Goal: Answer question/provide support

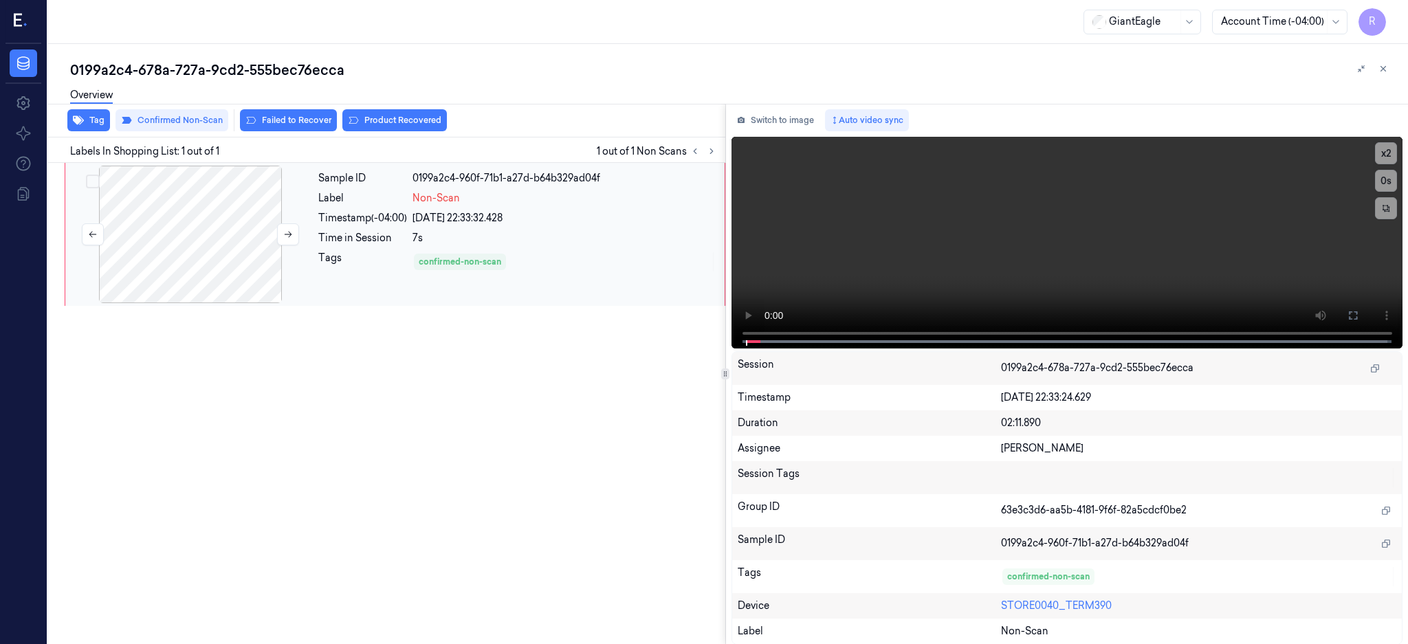
click at [209, 217] on div at bounding box center [190, 235] width 245 height 138
click at [1359, 315] on icon at bounding box center [1353, 315] width 11 height 11
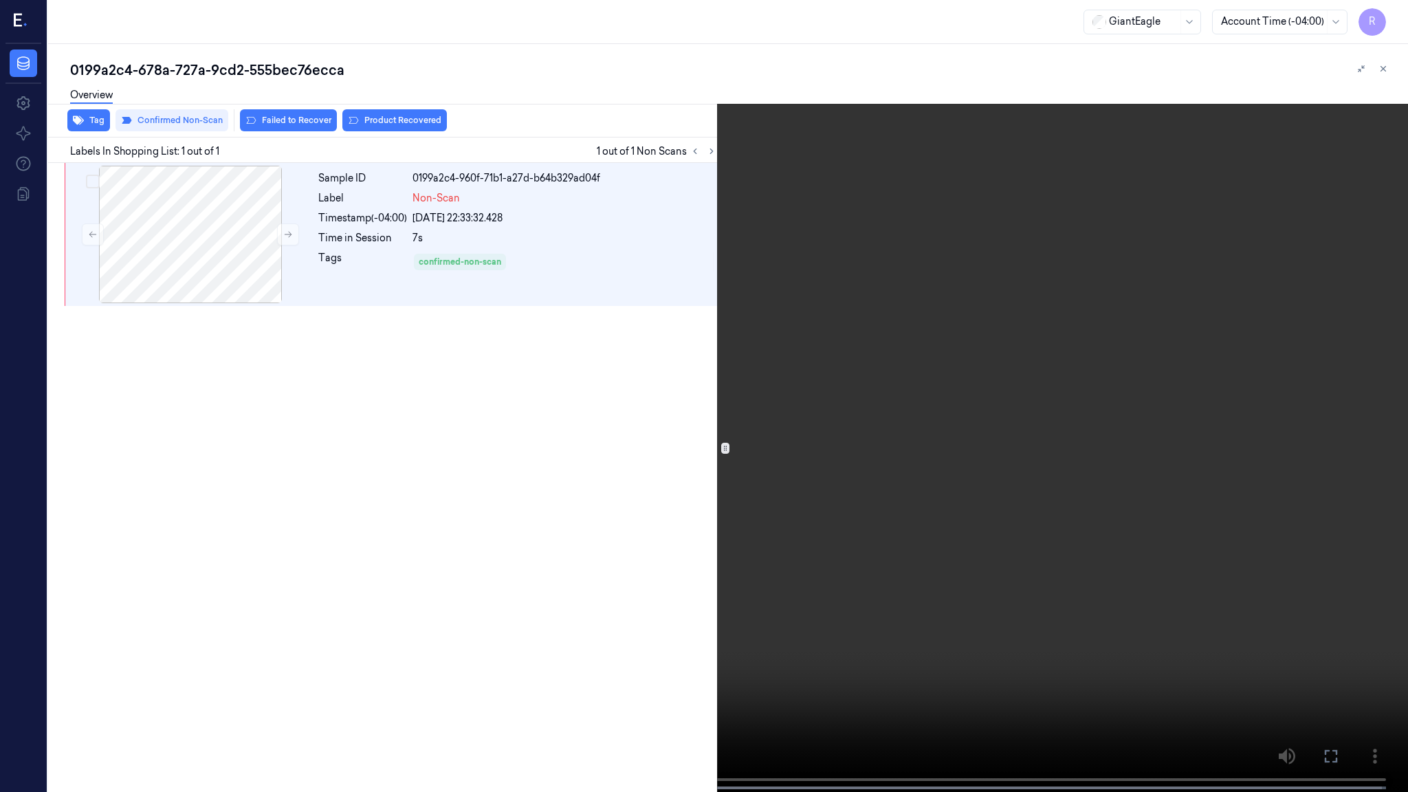
click at [388, 644] on video at bounding box center [704, 397] width 1408 height 795
click at [397, 627] on video at bounding box center [704, 397] width 1408 height 795
click at [394, 569] on video at bounding box center [704, 397] width 1408 height 795
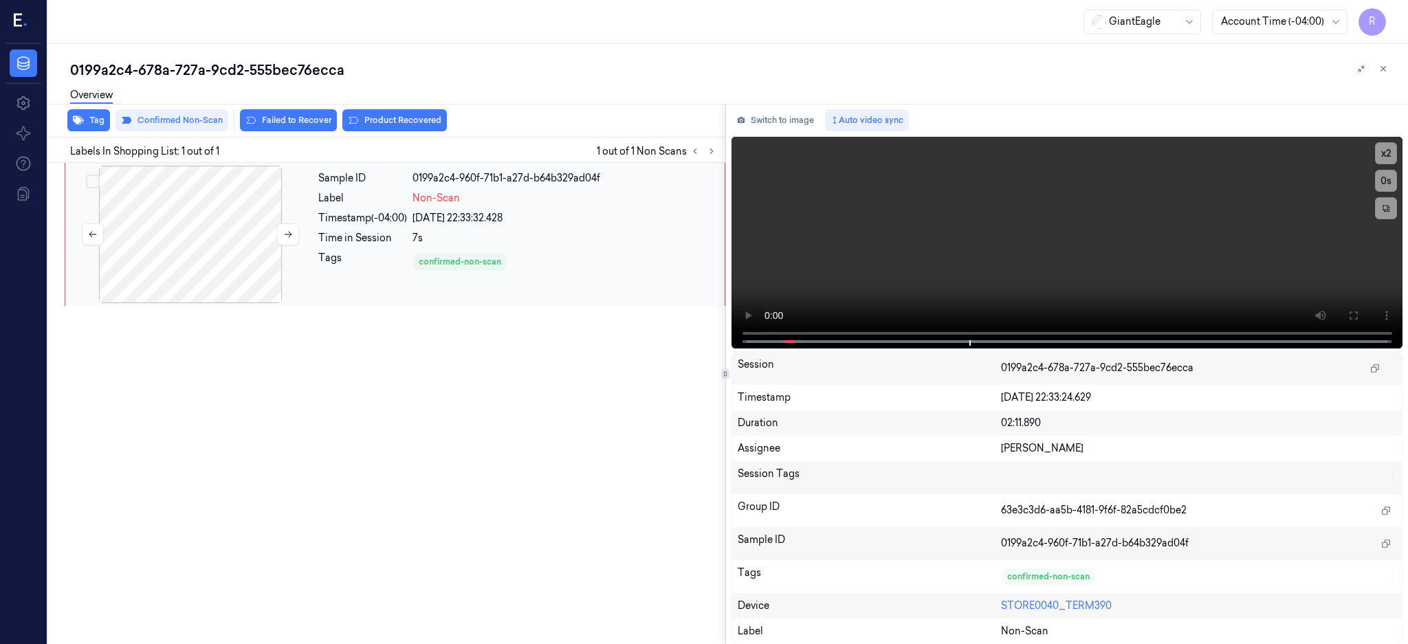
click at [184, 237] on div at bounding box center [190, 235] width 245 height 138
click at [1364, 306] on button at bounding box center [1353, 316] width 22 height 22
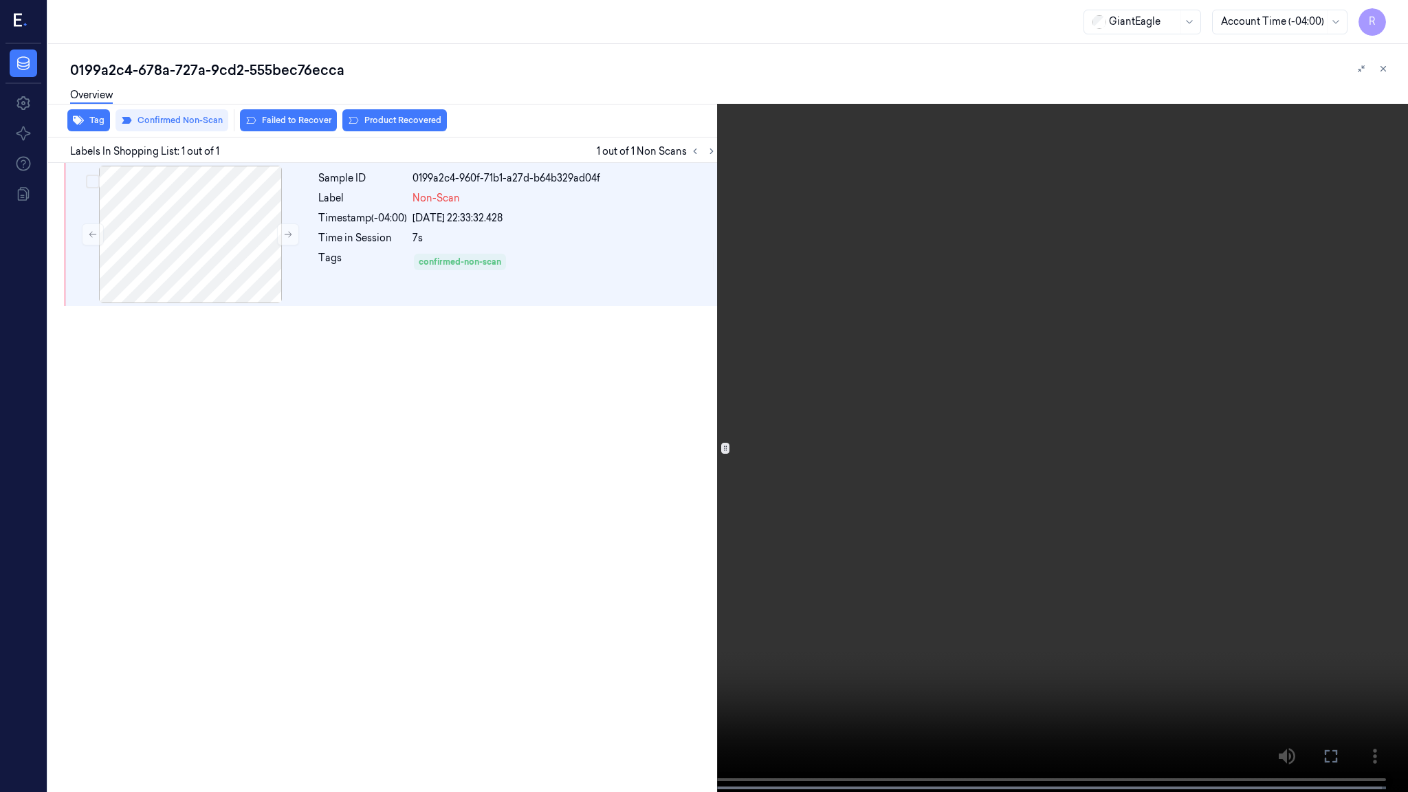
click at [589, 492] on video at bounding box center [704, 397] width 1408 height 795
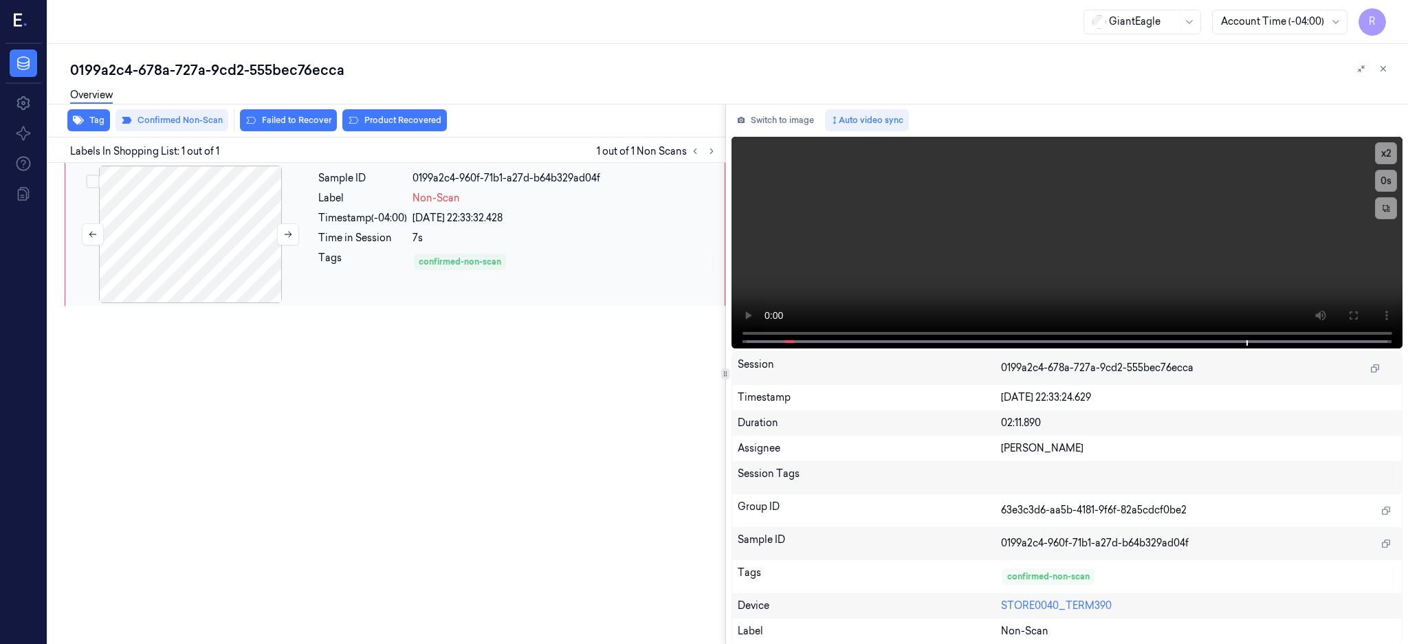
click at [195, 238] on div at bounding box center [190, 235] width 245 height 138
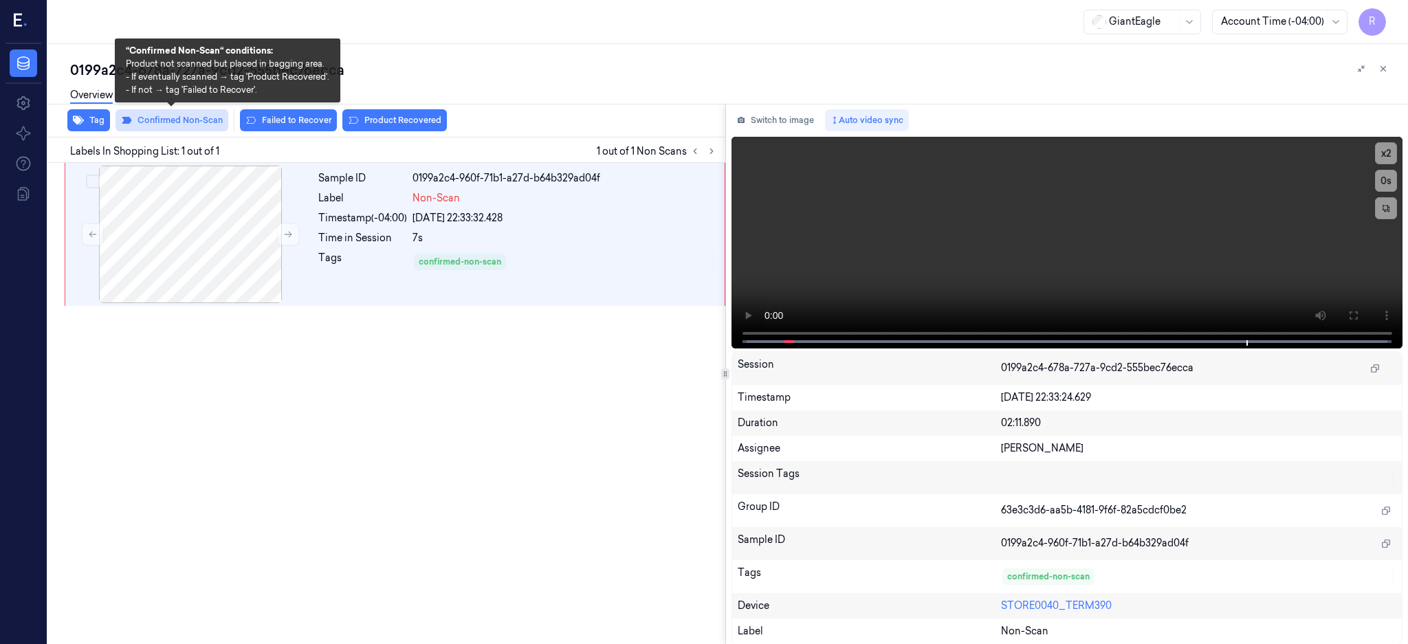
click at [193, 120] on button "Confirmed Non-Scan" at bounding box center [172, 120] width 113 height 22
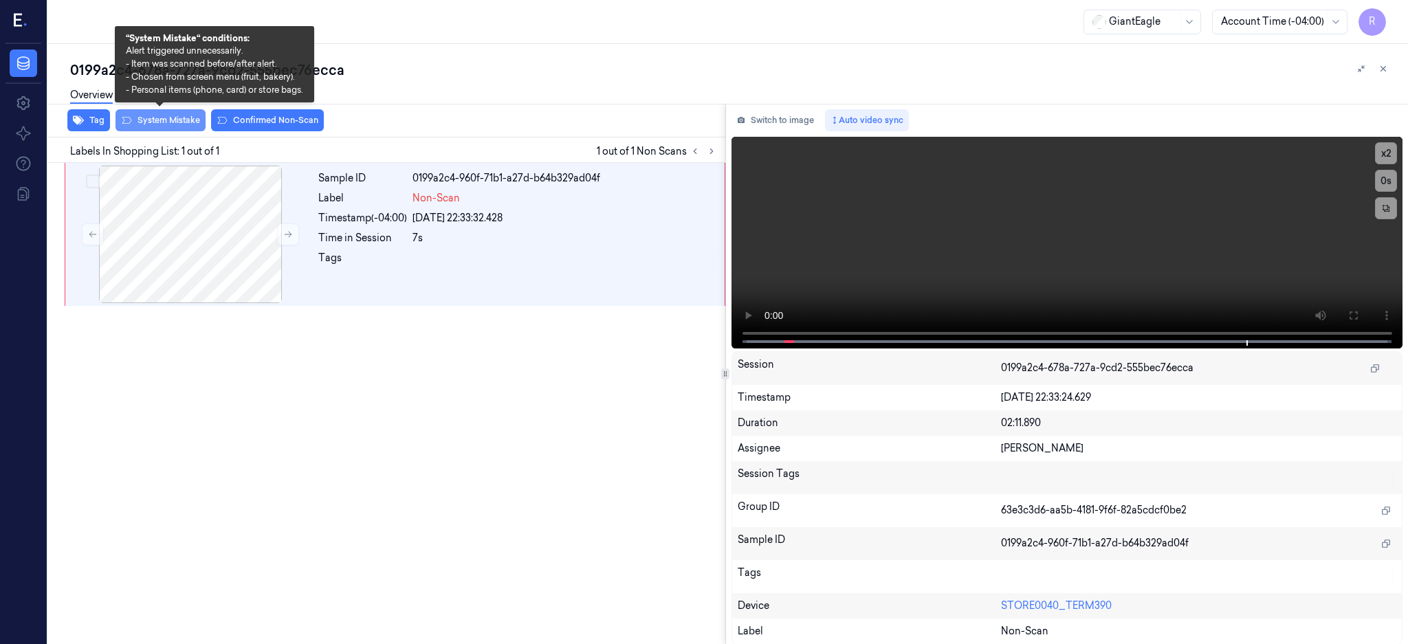
click at [162, 124] on button "System Mistake" at bounding box center [161, 120] width 90 height 22
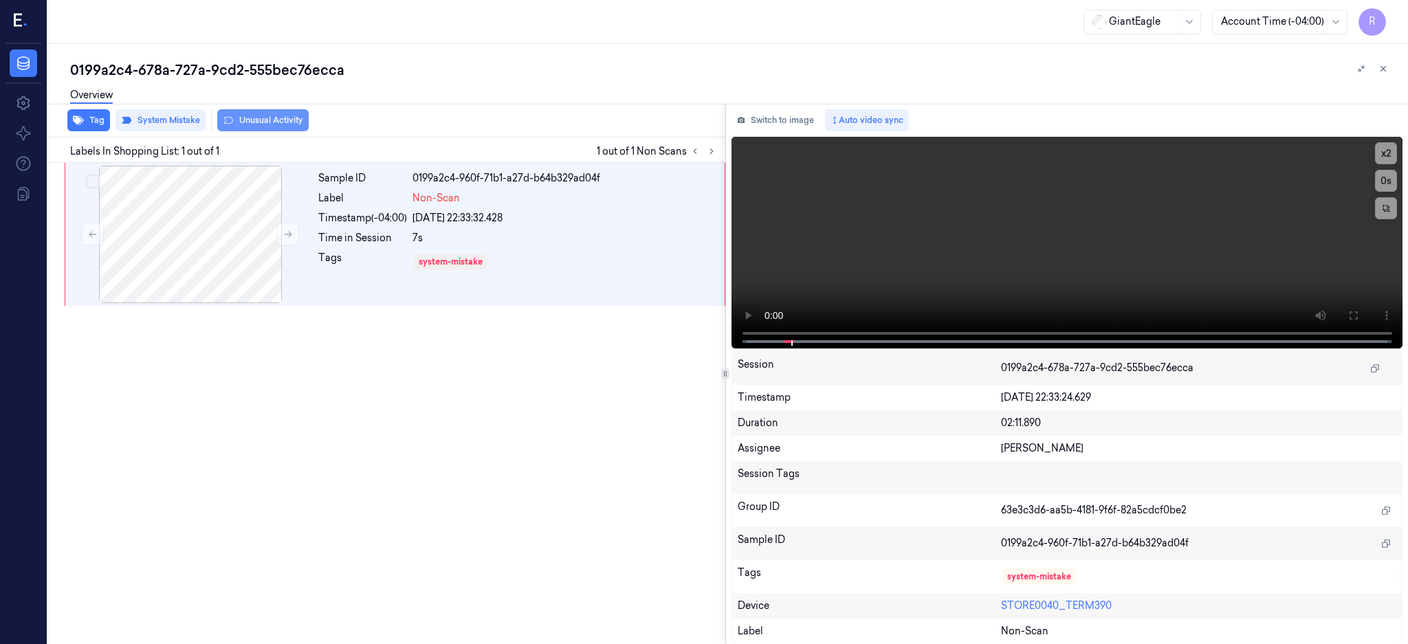
click at [250, 114] on button "Unusual Activity" at bounding box center [262, 120] width 91 height 22
click at [201, 69] on div "0199a2c4-678a-727a-9cd2-555bec76ecca" at bounding box center [733, 70] width 1327 height 19
click at [201, 70] on div "0199a2c4-678a-727a-9cd2-555bec76ecca" at bounding box center [733, 70] width 1327 height 19
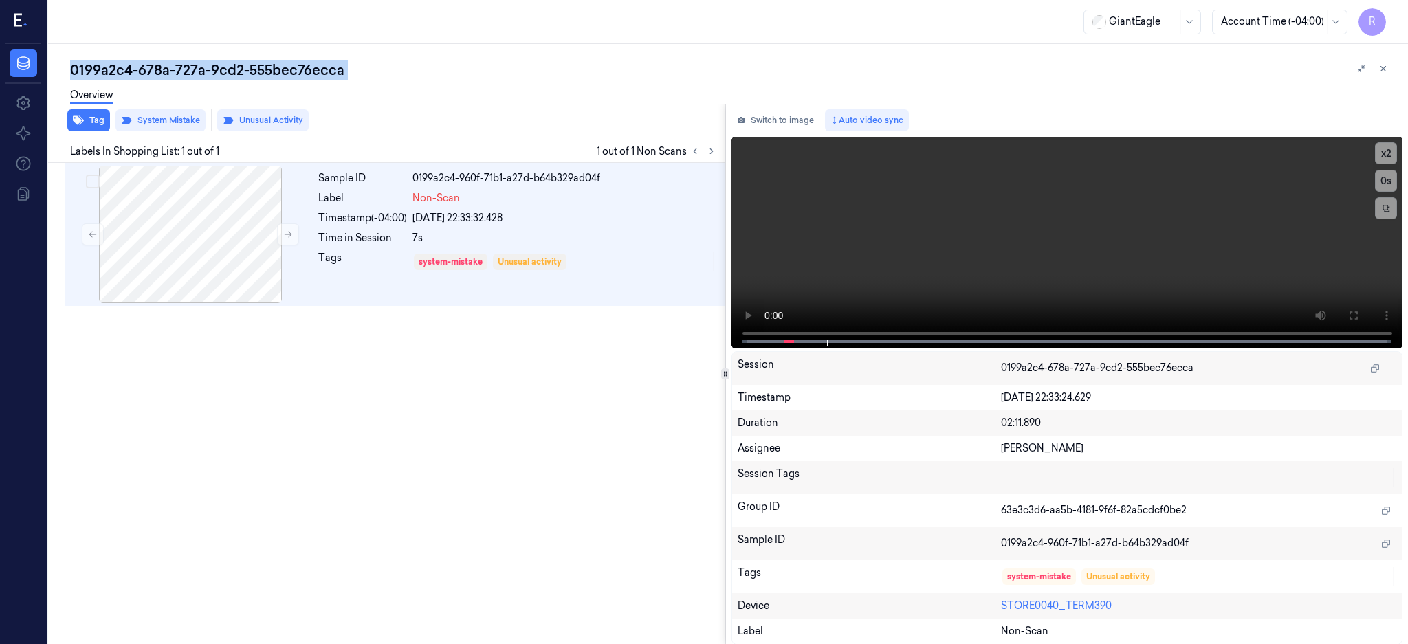
click at [201, 70] on div "0199a2c4-678a-727a-9cd2-555bec76ecca" at bounding box center [733, 70] width 1327 height 19
copy div "-"
